Goal: Task Accomplishment & Management: Use online tool/utility

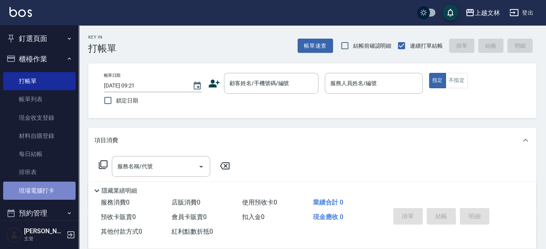
click at [51, 188] on link "現場電腦打卡" at bounding box center [39, 191] width 72 height 18
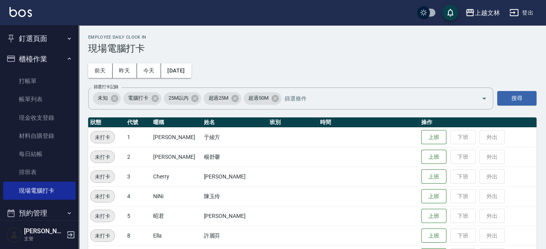
scroll to position [217, 0]
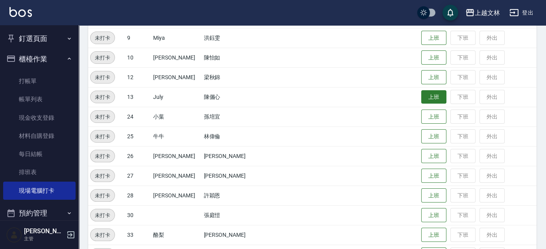
click at [433, 102] on button "上班" at bounding box center [434, 97] width 25 height 14
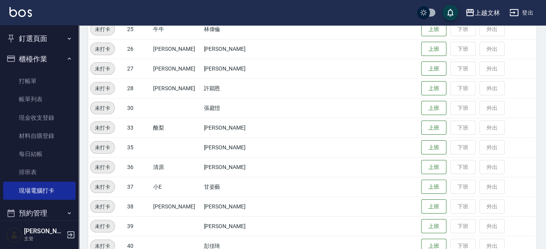
scroll to position [325, 0]
click at [421, 80] on td "上班 下班 外出" at bounding box center [478, 88] width 117 height 20
click at [422, 87] on button "上班" at bounding box center [434, 89] width 25 height 14
click at [437, 147] on button "上班" at bounding box center [434, 147] width 25 height 15
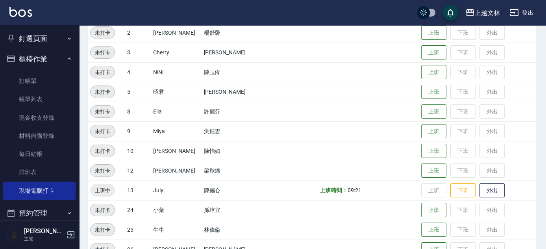
scroll to position [133, 0]
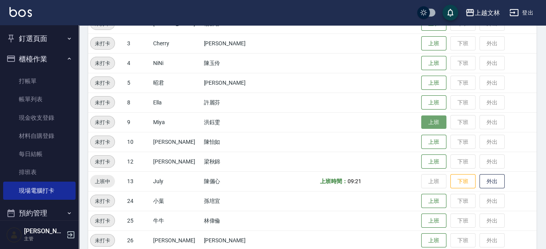
click at [426, 119] on button "上班" at bounding box center [434, 122] width 25 height 14
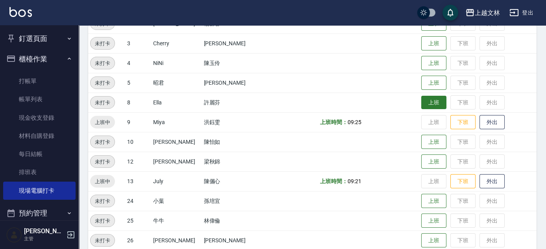
click at [431, 104] on button "上班" at bounding box center [434, 103] width 25 height 14
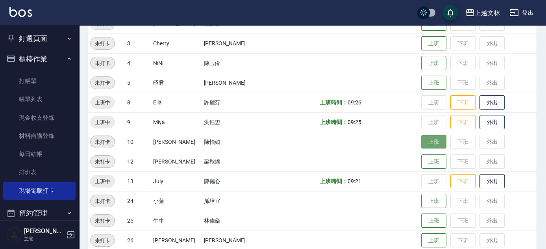
click at [422, 144] on button "上班" at bounding box center [434, 142] width 25 height 14
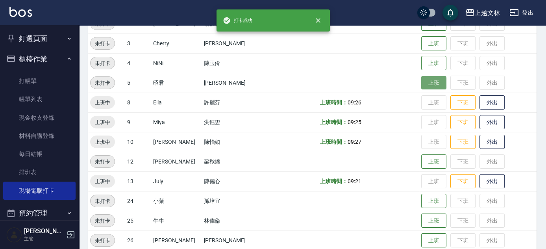
click at [425, 85] on button "上班" at bounding box center [434, 83] width 25 height 14
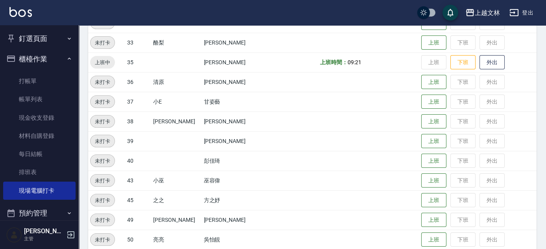
scroll to position [404, 0]
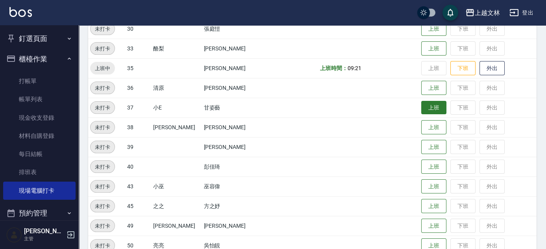
click at [427, 111] on button "上班" at bounding box center [434, 108] width 25 height 14
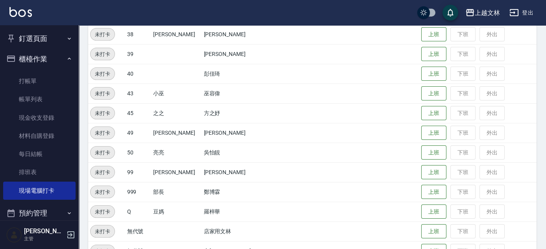
scroll to position [518, 0]
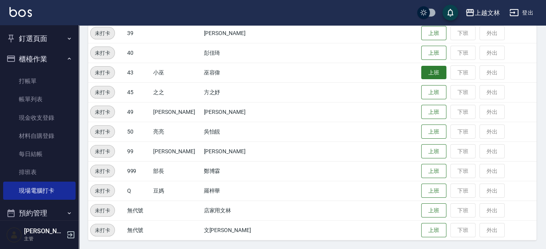
click at [425, 74] on button "上班" at bounding box center [434, 73] width 25 height 14
